Goal: Transaction & Acquisition: Purchase product/service

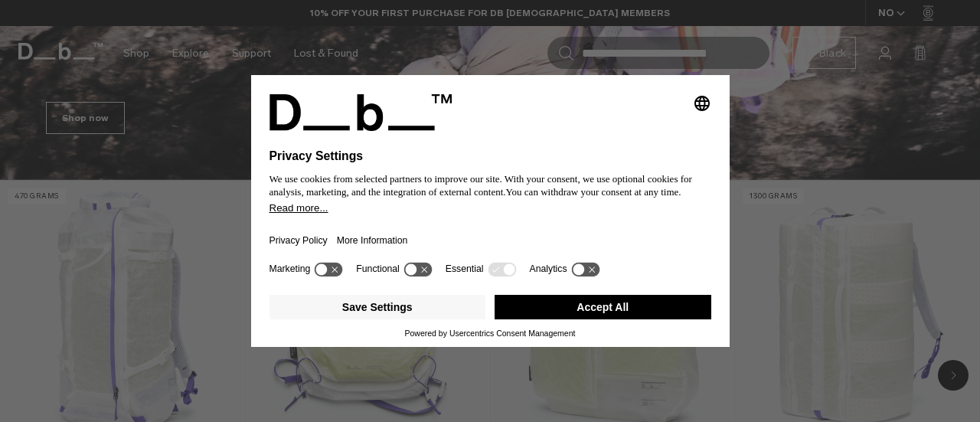
click at [704, 99] on icon "Select language" at bounding box center [702, 103] width 18 height 18
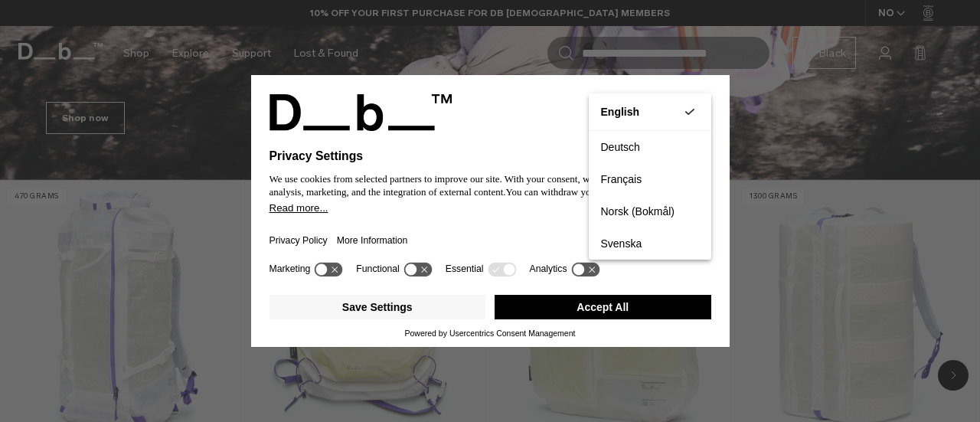
click at [539, 310] on button "Accept All" at bounding box center [603, 307] width 217 height 25
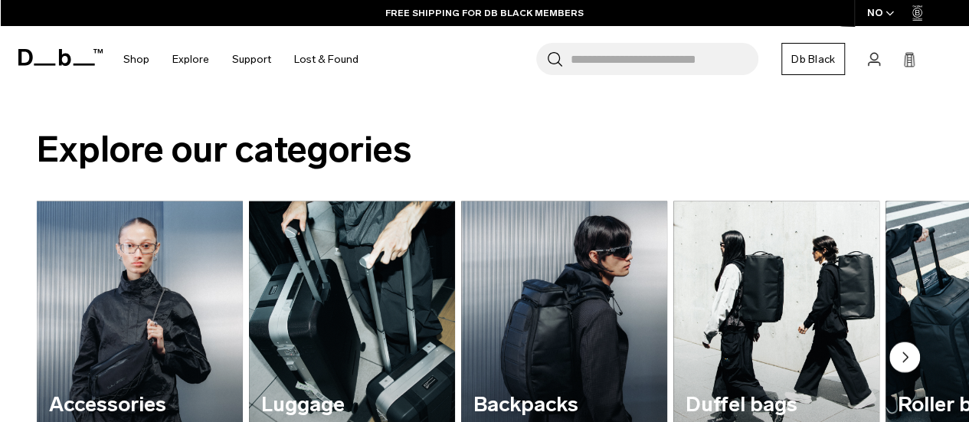
scroll to position [1537, 0]
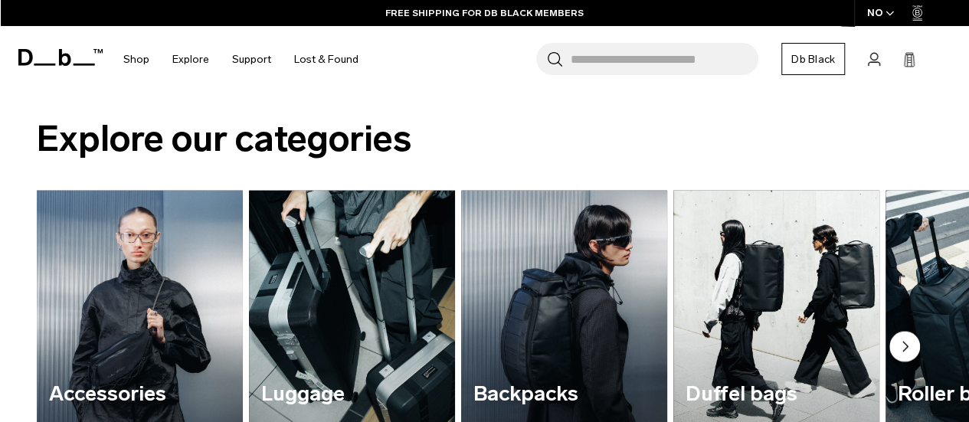
click at [669, 60] on input "Search for Bags, Luggage..." at bounding box center [664, 59] width 188 height 32
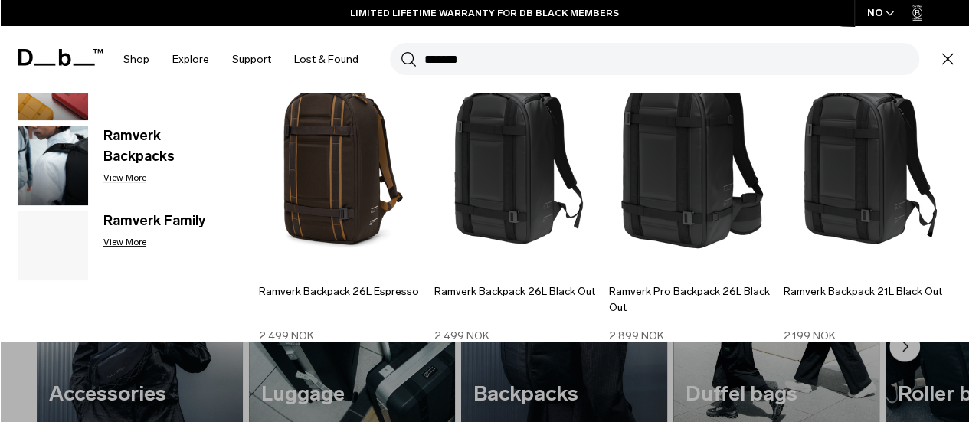
scroll to position [98, 0]
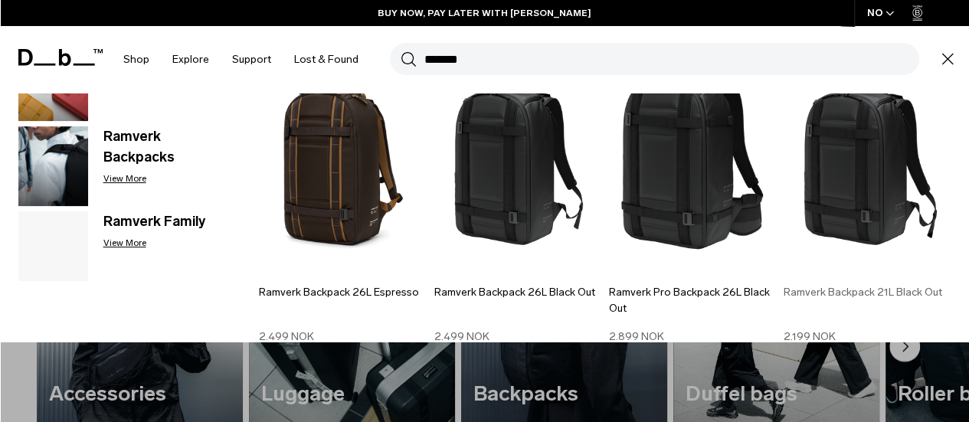
type input "*******"
click at [881, 174] on img at bounding box center [866, 162] width 167 height 225
